Goal: Information Seeking & Learning: Learn about a topic

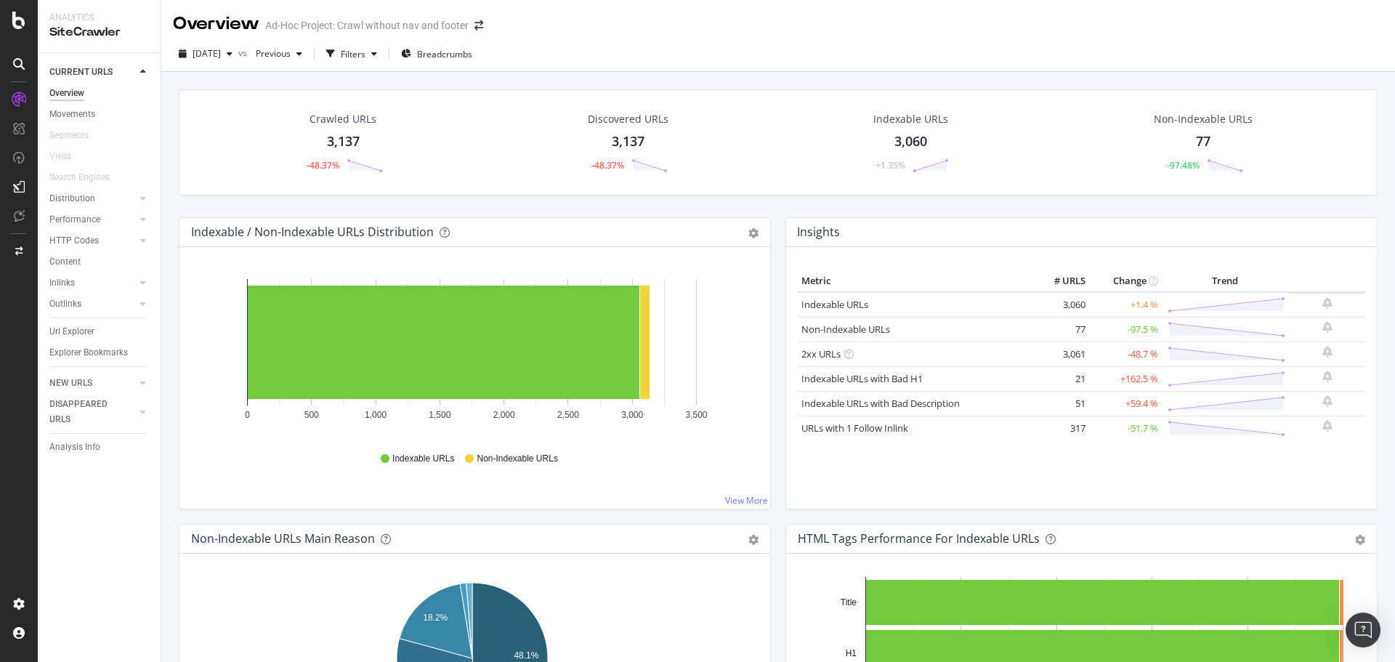
scroll to position [509, 0]
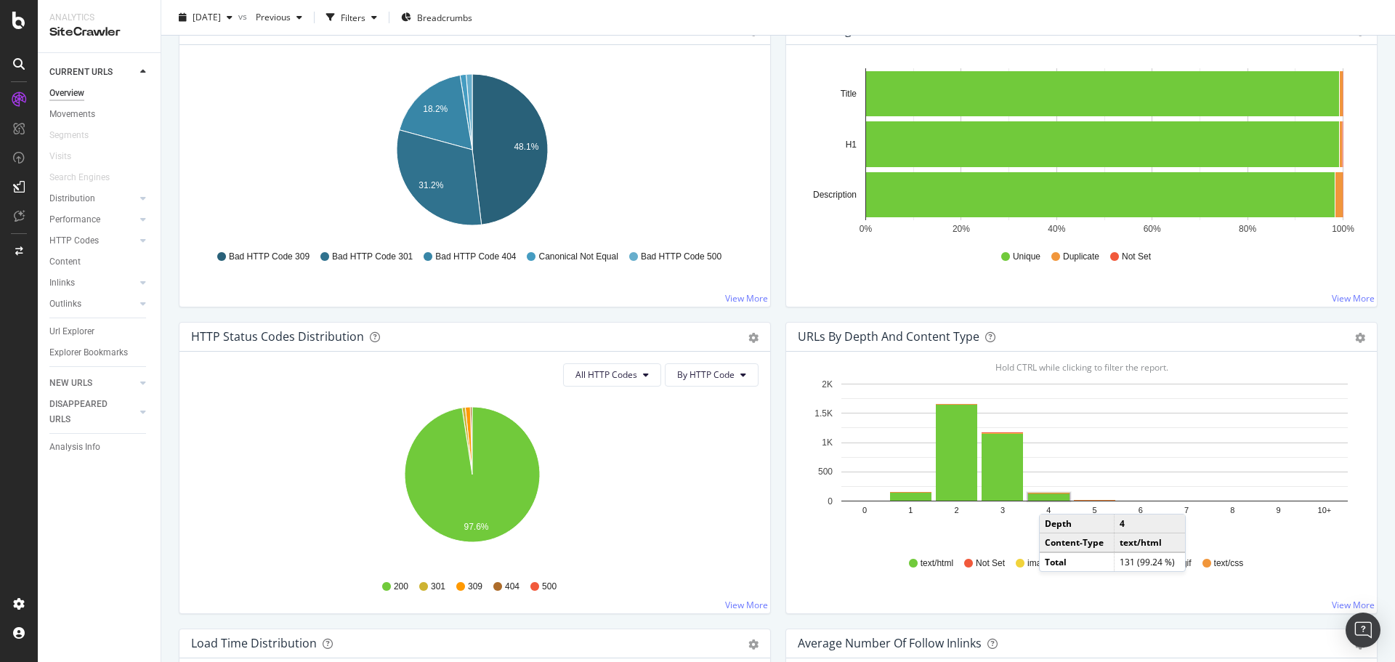
click at [1048, 499] on rect "A chart." at bounding box center [1048, 496] width 41 height 7
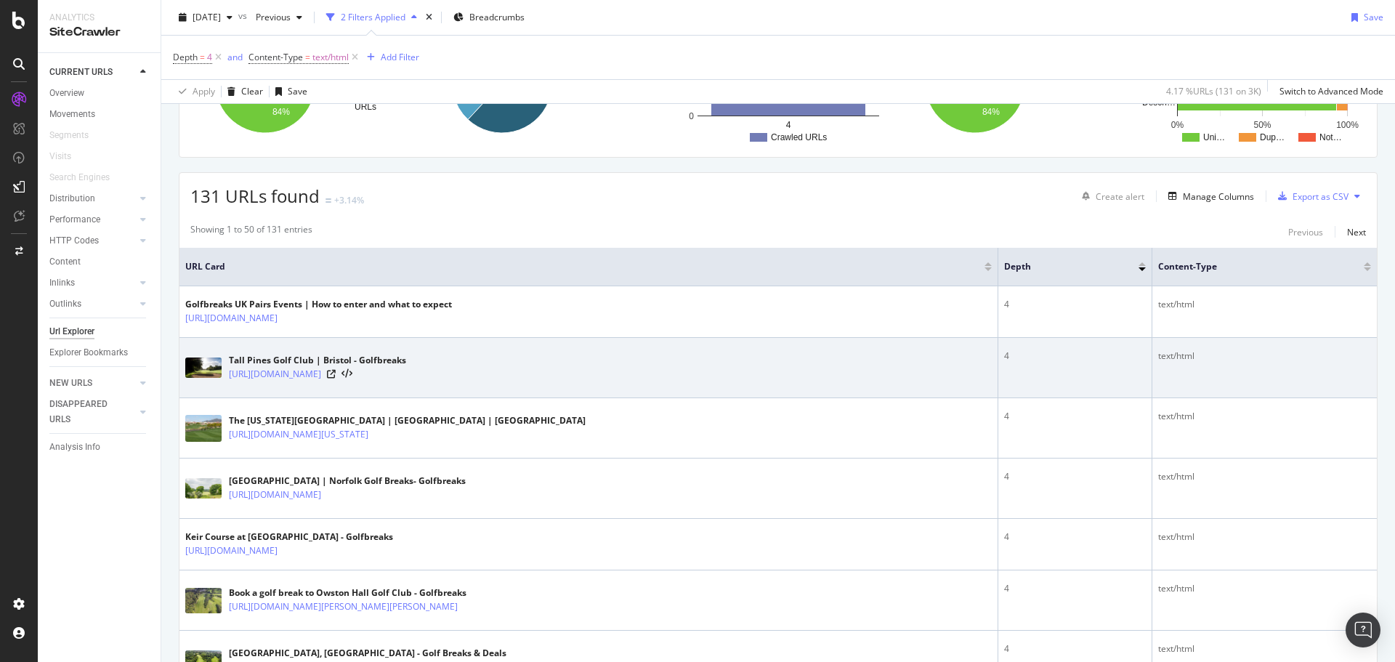
scroll to position [363, 0]
